Goal: Information Seeking & Learning: Learn about a topic

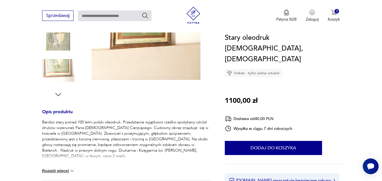
click at [162, 152] on p "Bardzo stary ponad 100 letni polski oleodruk. Przedstawia wyjątkowo rzadko spot…" at bounding box center [126, 157] width 169 height 74
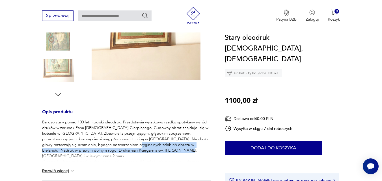
drag, startPoint x: 162, startPoint y: 152, endPoint x: 137, endPoint y: 143, distance: 26.6
click at [137, 143] on p "Bardzo stary ponad 100 letni polski oleodruk. Przedstawia wyjątkowo rzadko spot…" at bounding box center [126, 157] width 169 height 74
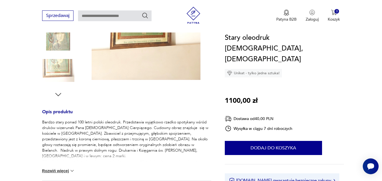
click at [30, 134] on section "Opis produktu Bardzo stary ponad 100 letni polski oleodruk. Przedstawia wyjątko…" at bounding box center [191, 101] width 382 height 332
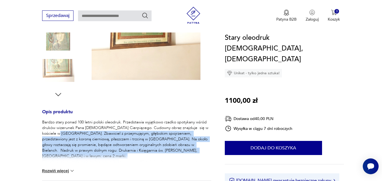
drag, startPoint x: 61, startPoint y: 135, endPoint x: 199, endPoint y: 156, distance: 138.9
click at [199, 156] on p "Bardzo stary ponad 100 letni polski oleodruk. Przedstawia wyjątkowo rzadko spot…" at bounding box center [126, 157] width 169 height 74
copy p "Zbawiciel z przejmującym, głębokim spojrzeniem, przedstawiony jest z koroną cie…"
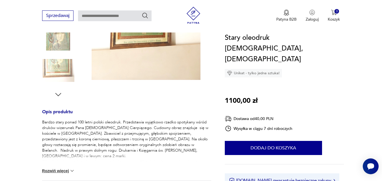
click at [343, 93] on div "Stary oleodruk Ecce Homo, [DEMOGRAPHIC_DATA] Unikat - tylko jedna sztuka! 1100,…" at bounding box center [284, 121] width 119 height 177
click at [70, 172] on img at bounding box center [72, 171] width 6 height 6
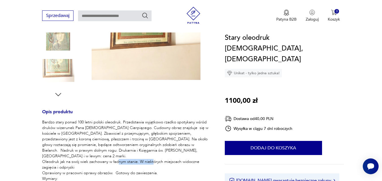
drag, startPoint x: 77, startPoint y: 163, endPoint x: 42, endPoint y: 163, distance: 34.8
click at [42, 163] on p "Bardzo stary ponad 100 letni polski oleodruk. Przedstawia wyjątkowo rzadko spot…" at bounding box center [126, 157] width 169 height 74
copy p "zagięcia i odpryski"
